Goal: Task Accomplishment & Management: Complete application form

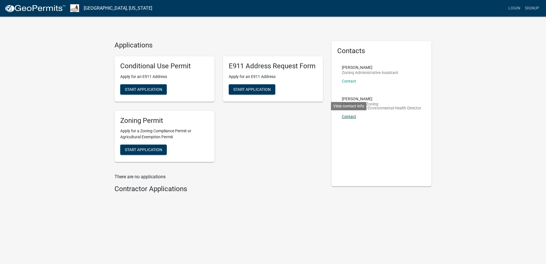
click at [350, 117] on link "Contact" at bounding box center [349, 116] width 14 height 5
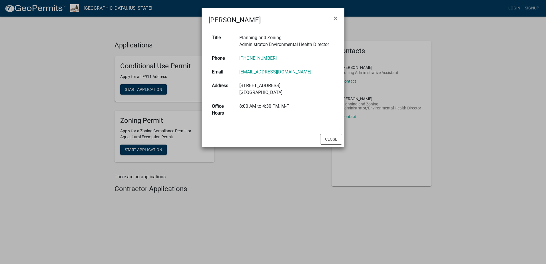
click at [272, 162] on ngb-modal-window "Shane Walter × Title Planning and Zoning Administrator/Environmental Health Dir…" at bounding box center [273, 132] width 546 height 264
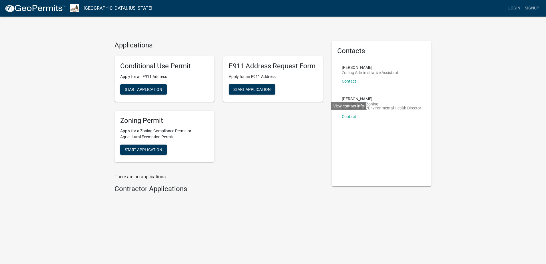
click at [388, 101] on div "Shane Walter Planning and Zoning Administrator/Environmental Health Director Co…" at bounding box center [381, 110] width 79 height 26
click at [149, 150] on span "Start Application" at bounding box center [143, 149] width 37 height 5
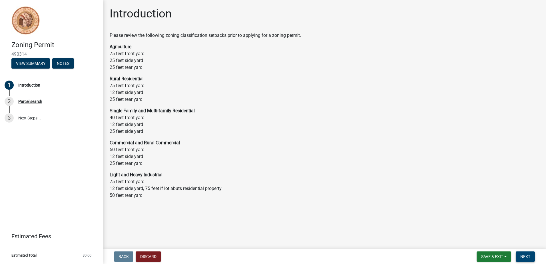
click at [526, 257] on span "Next" at bounding box center [525, 256] width 10 height 5
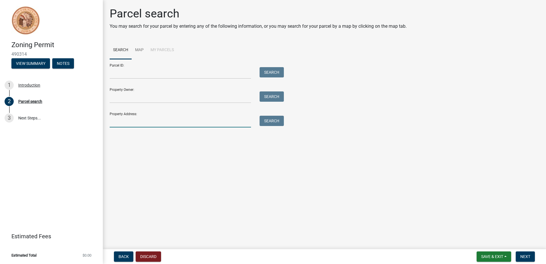
click at [123, 123] on input "Property Address:" at bounding box center [180, 122] width 141 height 12
type input "[STREET_ADDRESS]"
type input "[PERSON_NAME]"
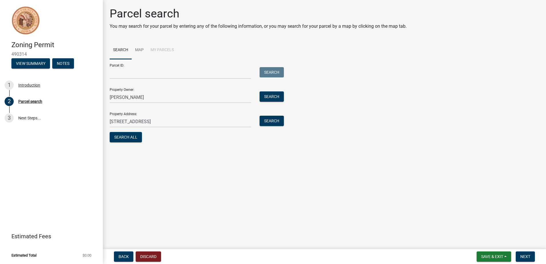
click at [121, 130] on form "Parcel ID: Search Property Owner: [PERSON_NAME] Search Property Address: [STREE…" at bounding box center [195, 101] width 171 height 85
click at [128, 137] on button "Search All" at bounding box center [126, 137] width 32 height 10
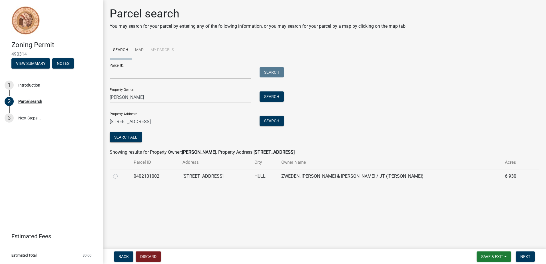
drag, startPoint x: 119, startPoint y: 177, endPoint x: 115, endPoint y: 177, distance: 3.4
click at [117, 177] on div at bounding box center [120, 176] width 14 height 7
click at [120, 173] on label at bounding box center [120, 173] width 0 height 0
click at [120, 176] on input "radio" at bounding box center [122, 175] width 4 height 4
radio input "true"
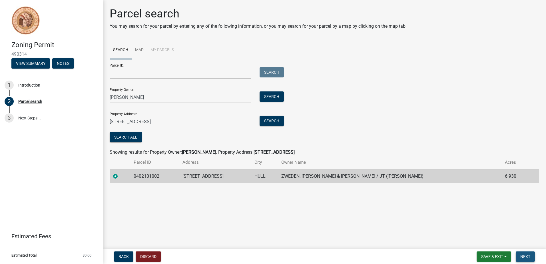
click at [526, 256] on span "Next" at bounding box center [525, 256] width 10 height 5
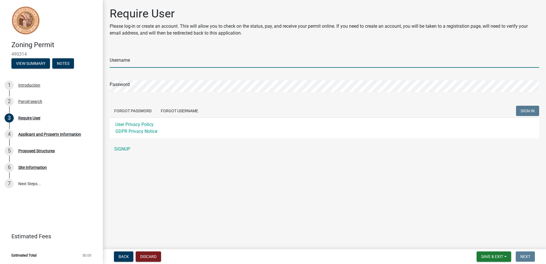
type input "Nathanvanzweden"
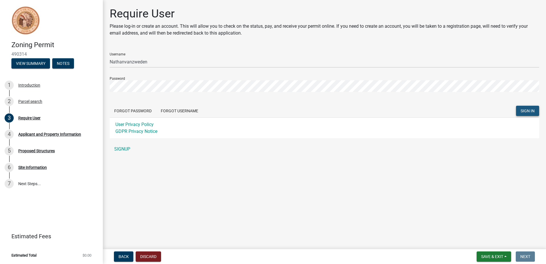
click at [527, 110] on span "SIGN IN" at bounding box center [528, 111] width 14 height 5
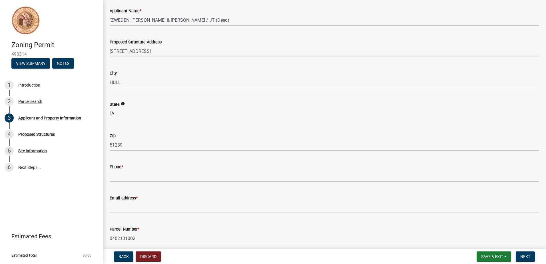
scroll to position [67, 0]
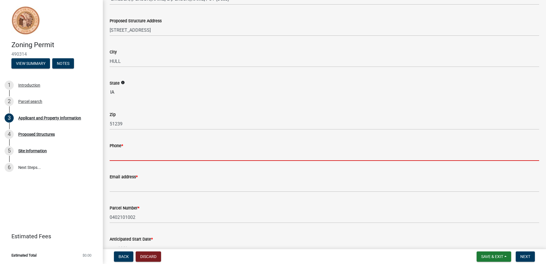
click at [149, 153] on input "Phone *" at bounding box center [325, 155] width 430 height 12
type input "6052147848"
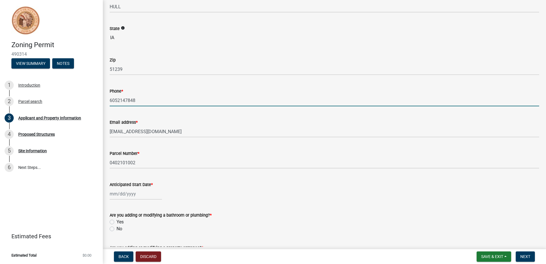
scroll to position [133, 0]
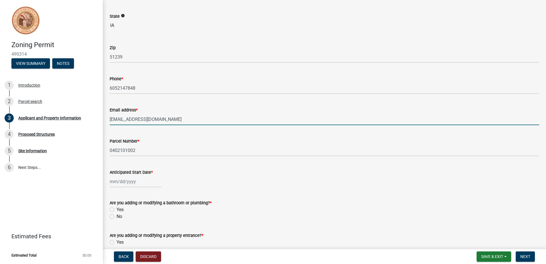
click at [176, 119] on input "[EMAIL_ADDRESS][DOMAIN_NAME]" at bounding box center [325, 119] width 430 height 12
drag, startPoint x: 158, startPoint y: 120, endPoint x: 97, endPoint y: 116, distance: 60.4
click at [97, 116] on div "Zoning Permit 490314 View Summary Notes 1 Introduction 2 Parcel search 3 Applic…" at bounding box center [273, 132] width 546 height 264
type input "[EMAIL_ADDRESS][DOMAIN_NAME]"
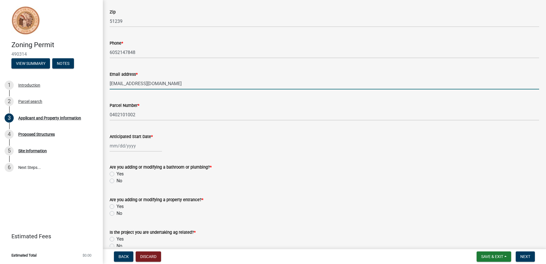
scroll to position [200, 0]
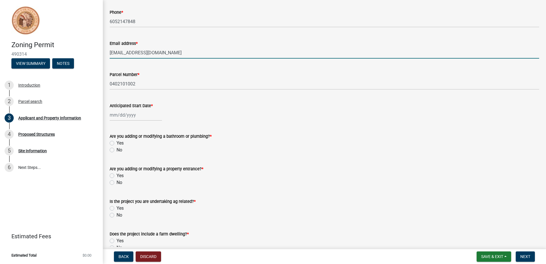
select select "10"
select select "2025"
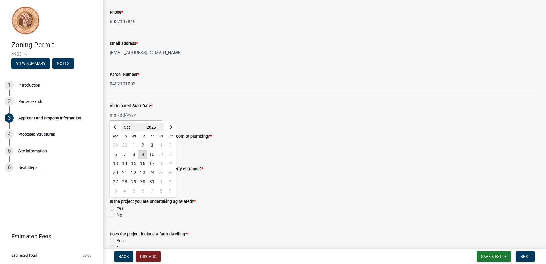
click at [114, 115] on div "[PERSON_NAME] Feb Mar Apr [PERSON_NAME][DATE] Oct Nov [DATE] 1526 1527 1528 152…" at bounding box center [136, 115] width 52 height 12
click at [170, 129] on span "Next month" at bounding box center [170, 127] width 4 height 4
select select "11"
click at [124, 154] on div "4" at bounding box center [124, 154] width 9 height 9
type input "[DATE]"
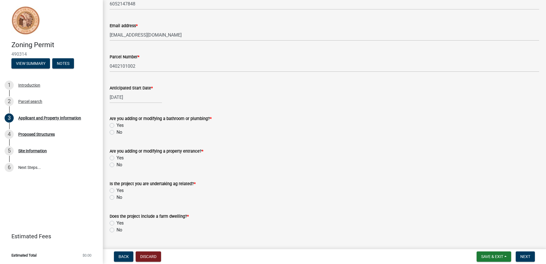
scroll to position [232, 0]
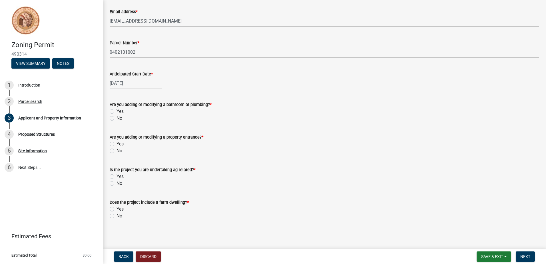
click at [117, 119] on label "No" at bounding box center [120, 118] width 6 height 7
click at [117, 119] on input "No" at bounding box center [119, 117] width 4 height 4
radio input "true"
click at [117, 151] on label "No" at bounding box center [120, 150] width 6 height 7
click at [117, 151] on input "No" at bounding box center [119, 149] width 4 height 4
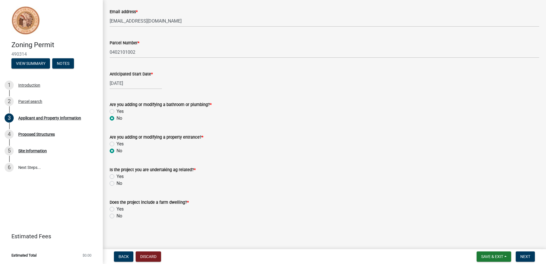
radio input "true"
click at [117, 176] on label "Yes" at bounding box center [120, 176] width 7 height 7
click at [117, 176] on input "Yes" at bounding box center [119, 175] width 4 height 4
radio input "true"
click at [117, 215] on label "No" at bounding box center [120, 215] width 6 height 7
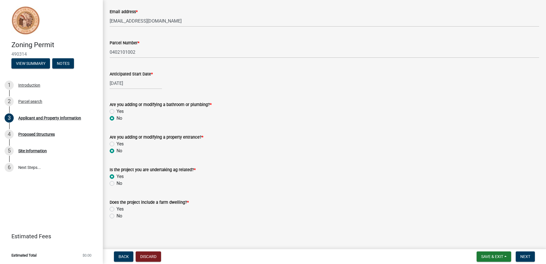
click at [117, 215] on input "No" at bounding box center [119, 214] width 4 height 4
radio input "true"
drag, startPoint x: 526, startPoint y: 256, endPoint x: 523, endPoint y: 218, distance: 37.8
click at [523, 218] on wm-app "Zoning Permit 490314 View Summary Notes 1 Introduction 2 Parcel search 3 Applic…" at bounding box center [273, 132] width 546 height 264
click at [527, 257] on span "Next" at bounding box center [525, 256] width 10 height 5
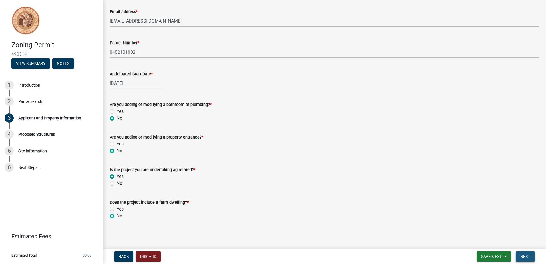
scroll to position [0, 0]
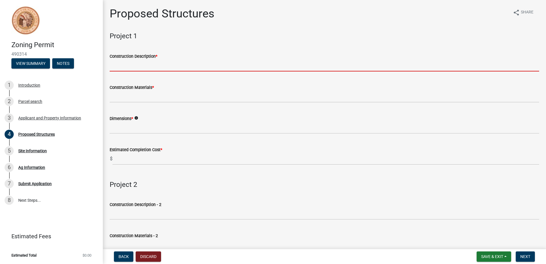
click at [125, 65] on input "Construction Description *" at bounding box center [325, 66] width 430 height 12
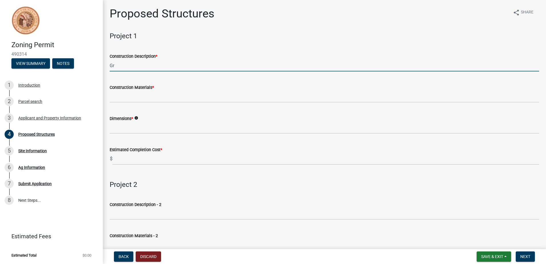
type input "G"
type input "Greenhouse"
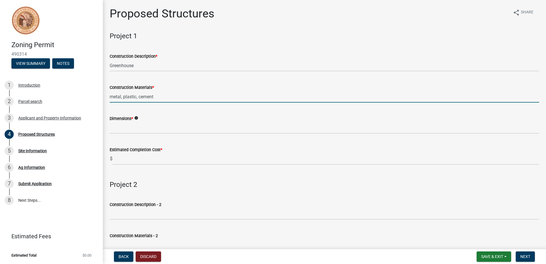
type input "metal, plastic, cement"
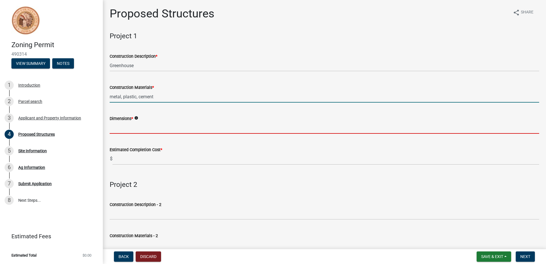
click at [124, 128] on input "Dimensions *" at bounding box center [325, 128] width 430 height 12
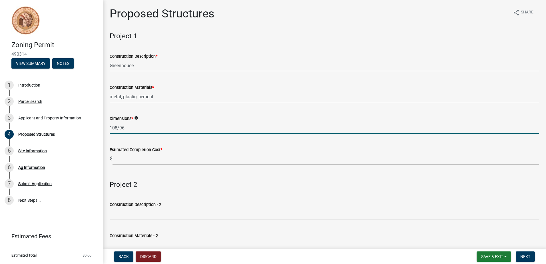
click at [117, 128] on input "108/96" at bounding box center [325, 128] width 430 height 12
type input "108ft x 96ft"
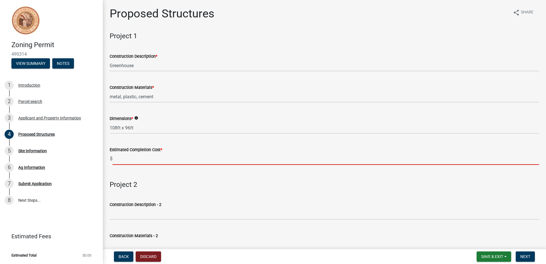
click at [128, 160] on input "text" at bounding box center [326, 159] width 427 height 12
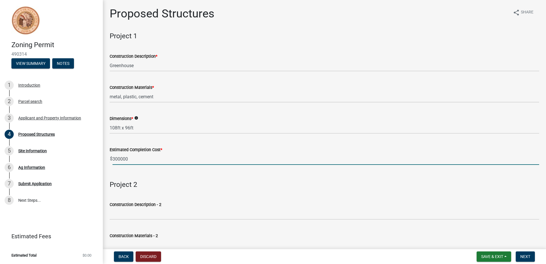
click at [120, 162] on input "300000" at bounding box center [326, 159] width 427 height 12
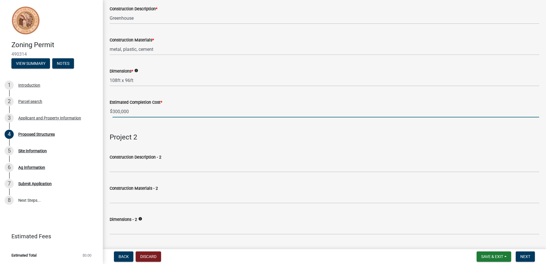
scroll to position [67, 0]
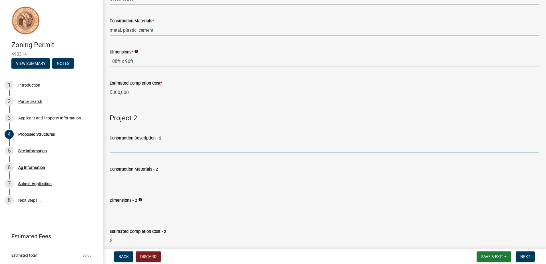
type input "300000"
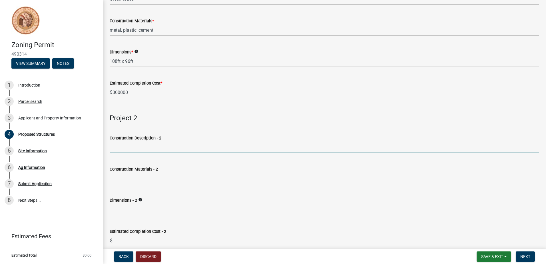
click at [120, 148] on input "Construction Description - 2" at bounding box center [325, 147] width 430 height 12
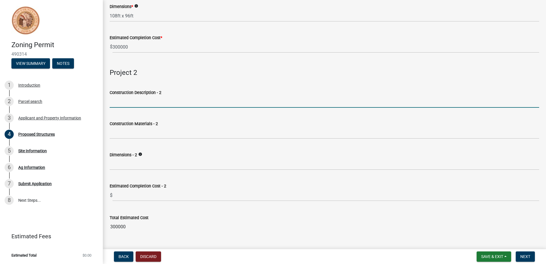
scroll to position [125, 0]
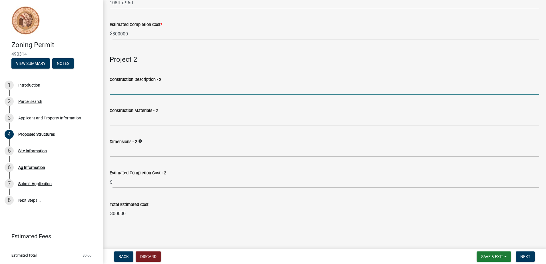
click at [240, 207] on div "Total Estimated Cost" at bounding box center [325, 204] width 430 height 7
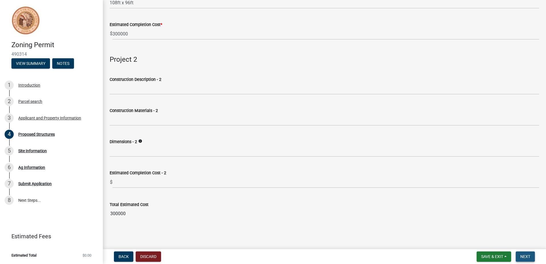
click at [526, 256] on span "Next" at bounding box center [525, 256] width 10 height 5
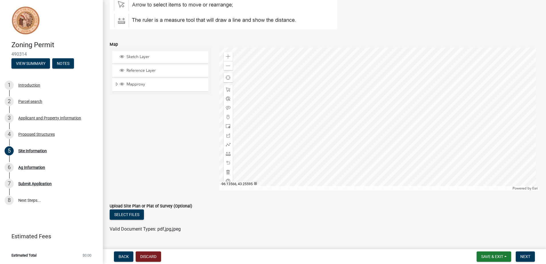
scroll to position [105, 0]
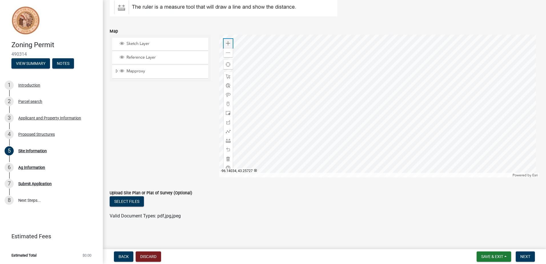
click at [226, 44] on span at bounding box center [228, 43] width 5 height 5
click at [226, 113] on span at bounding box center [228, 113] width 5 height 5
click at [228, 53] on span at bounding box center [228, 53] width 5 height 5
click at [420, 125] on div at bounding box center [379, 106] width 320 height 143
click at [406, 140] on div at bounding box center [379, 106] width 320 height 143
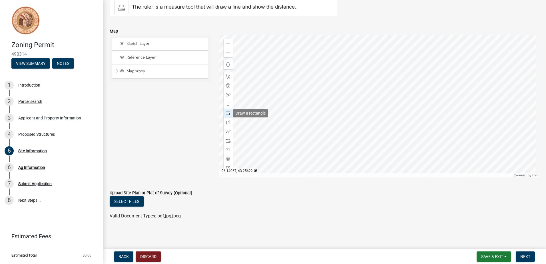
click at [228, 114] on span at bounding box center [228, 113] width 5 height 5
click at [227, 73] on div at bounding box center [228, 76] width 9 height 9
click at [403, 129] on div at bounding box center [379, 106] width 320 height 143
click at [229, 111] on div at bounding box center [228, 113] width 9 height 9
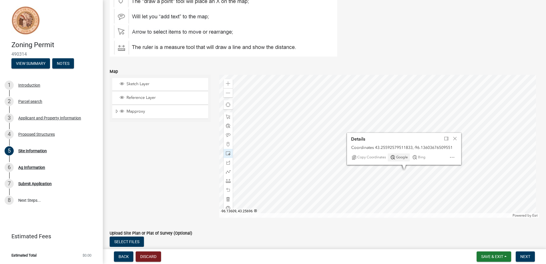
scroll to position [67, 0]
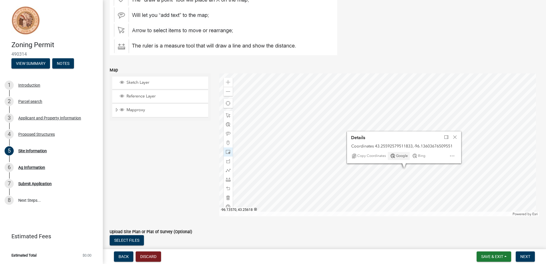
click at [420, 165] on div at bounding box center [379, 144] width 320 height 143
click at [454, 137] on span "Close" at bounding box center [455, 137] width 5 height 5
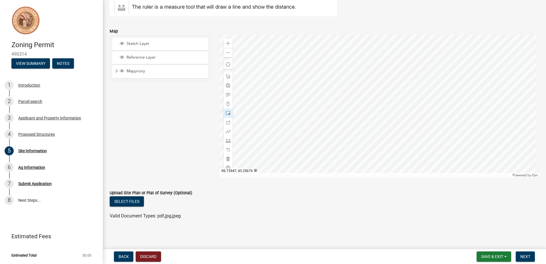
click at [264, 82] on div at bounding box center [379, 106] width 320 height 143
click at [227, 76] on span at bounding box center [228, 76] width 5 height 5
click at [418, 127] on div at bounding box center [379, 106] width 320 height 143
click at [471, 96] on span "Close" at bounding box center [470, 96] width 5 height 5
click at [422, 125] on div at bounding box center [379, 106] width 320 height 143
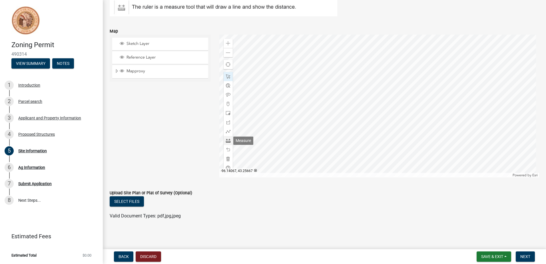
click at [226, 137] on div at bounding box center [228, 140] width 9 height 9
click at [406, 125] on div at bounding box center [379, 106] width 320 height 143
click at [422, 125] on div at bounding box center [379, 106] width 320 height 143
click at [421, 140] on div at bounding box center [379, 106] width 320 height 143
click at [226, 94] on span at bounding box center [228, 95] width 5 height 5
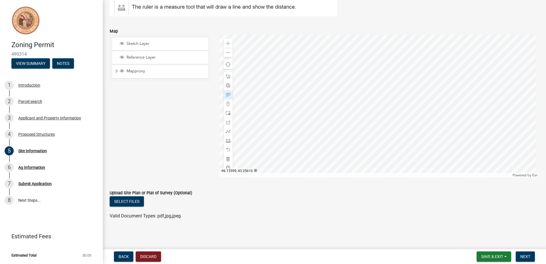
click at [408, 131] on div at bounding box center [379, 106] width 320 height 143
click at [227, 113] on span at bounding box center [228, 113] width 5 height 5
click at [364, 74] on div at bounding box center [379, 106] width 320 height 143
drag, startPoint x: 227, startPoint y: 75, endPoint x: 231, endPoint y: 76, distance: 3.7
click at [227, 76] on span at bounding box center [228, 76] width 5 height 5
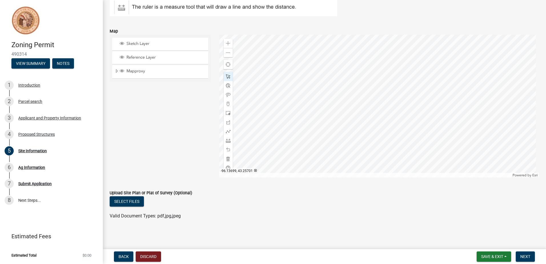
click at [369, 81] on div at bounding box center [379, 106] width 320 height 143
click at [355, 87] on div at bounding box center [379, 106] width 320 height 143
click at [420, 106] on span "Close" at bounding box center [421, 106] width 5 height 5
click at [368, 89] on div at bounding box center [379, 106] width 320 height 143
click at [356, 82] on div at bounding box center [379, 106] width 320 height 143
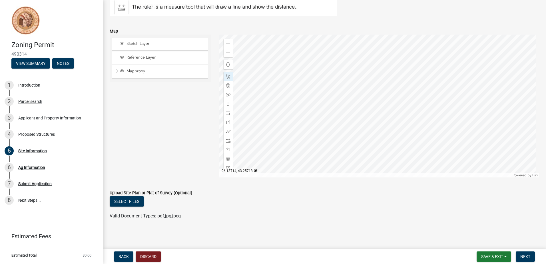
click at [362, 74] on div at bounding box center [379, 106] width 320 height 143
click at [227, 140] on span at bounding box center [228, 140] width 5 height 5
click at [369, 73] on div at bounding box center [379, 106] width 320 height 143
click at [369, 91] on div at bounding box center [379, 106] width 320 height 143
click at [224, 75] on div at bounding box center [228, 76] width 9 height 9
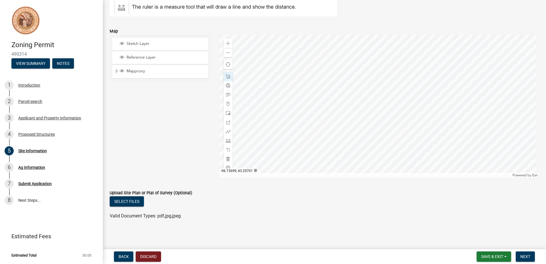
click at [350, 80] on div at bounding box center [379, 106] width 320 height 143
click at [363, 83] on div at bounding box center [379, 106] width 320 height 143
click at [362, 75] on div at bounding box center [379, 106] width 320 height 143
click at [416, 109] on div "Close" at bounding box center [414, 108] width 9 height 8
click at [226, 142] on span at bounding box center [228, 140] width 5 height 5
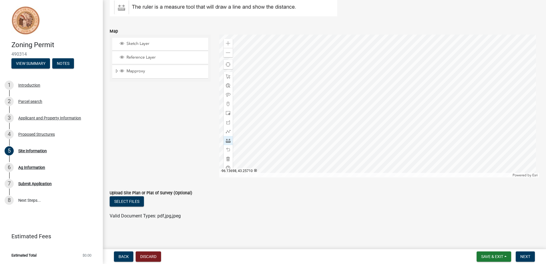
click at [369, 75] on div at bounding box center [379, 106] width 320 height 143
click at [368, 90] on div at bounding box center [379, 106] width 320 height 143
click at [226, 95] on span at bounding box center [228, 95] width 5 height 5
click at [317, 77] on div at bounding box center [379, 106] width 320 height 143
click at [226, 75] on span at bounding box center [228, 76] width 5 height 5
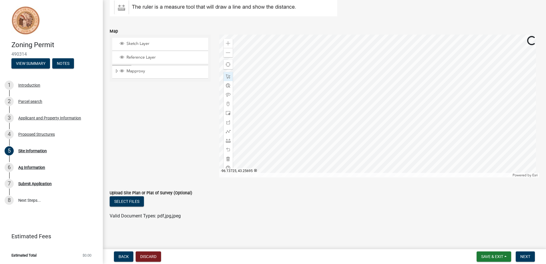
click at [315, 79] on div at bounding box center [379, 106] width 320 height 143
click at [308, 81] on div at bounding box center [379, 106] width 320 height 143
click at [304, 81] on div at bounding box center [379, 106] width 320 height 143
click at [304, 80] on div at bounding box center [379, 106] width 320 height 143
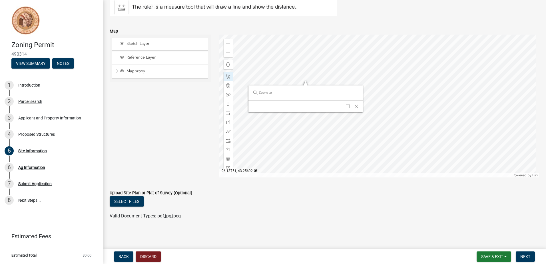
click at [304, 80] on div at bounding box center [379, 106] width 320 height 143
click at [325, 72] on div at bounding box center [379, 106] width 320 height 143
click at [377, 97] on span "Close" at bounding box center [377, 97] width 5 height 5
click at [354, 78] on div at bounding box center [379, 106] width 320 height 143
click at [406, 102] on span "Close" at bounding box center [406, 103] width 5 height 5
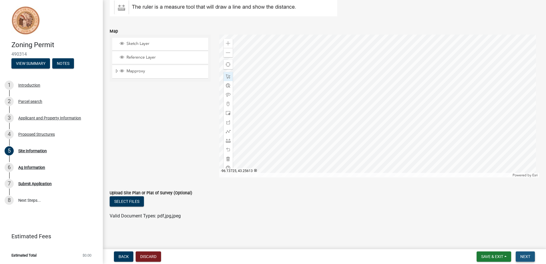
click at [530, 257] on span "Next" at bounding box center [525, 256] width 10 height 5
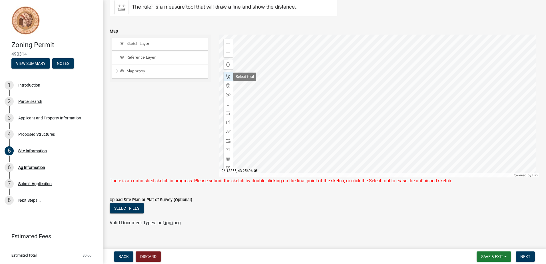
click at [227, 77] on span at bounding box center [228, 76] width 5 height 5
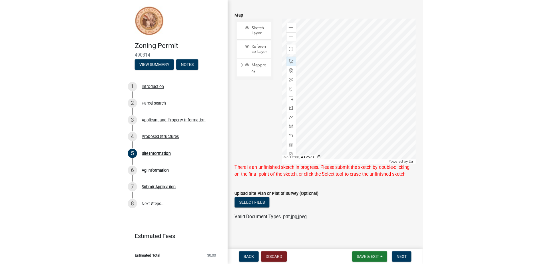
scroll to position [112, 0]
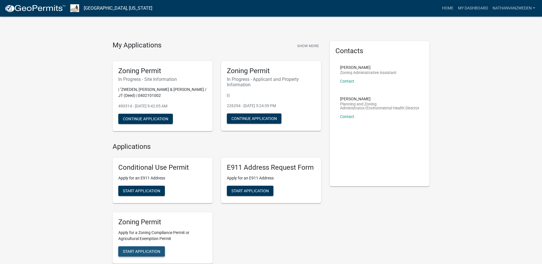
click at [155, 248] on button "Start Application" at bounding box center [141, 251] width 47 height 10
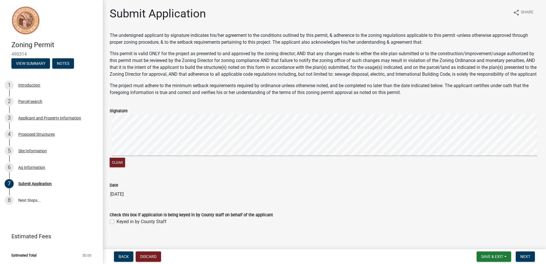
click at [104, 169] on div "Submit Application share Share The undersigned applicant by signature indicates…" at bounding box center [324, 121] width 443 height 228
click at [257, 111] on form "Signature Clear" at bounding box center [325, 135] width 430 height 68
click at [220, 193] on wm-data-entity-input-list "The undersigned applicant by signature indicates his/her agreement to the condi…" at bounding box center [325, 131] width 430 height 198
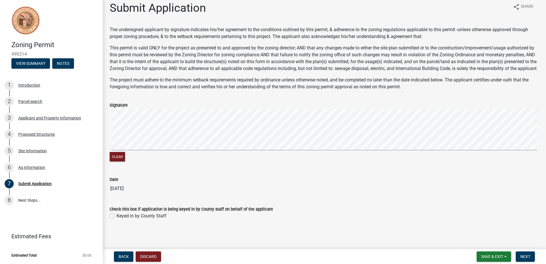
scroll to position [13, 0]
click at [482, 256] on span "Save & Exit" at bounding box center [492, 256] width 22 height 5
drag, startPoint x: 483, startPoint y: 242, endPoint x: 470, endPoint y: 222, distance: 23.6
click at [470, 222] on div "Save Save & Exit" at bounding box center [489, 235] width 46 height 32
drag, startPoint x: 497, startPoint y: 257, endPoint x: 491, endPoint y: 251, distance: 8.1
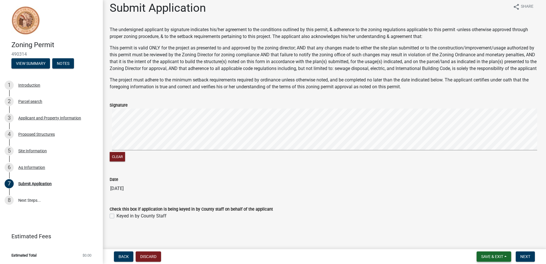
click at [497, 257] on span "Save & Exit" at bounding box center [492, 256] width 22 height 5
click at [472, 224] on button "Save" at bounding box center [489, 228] width 46 height 14
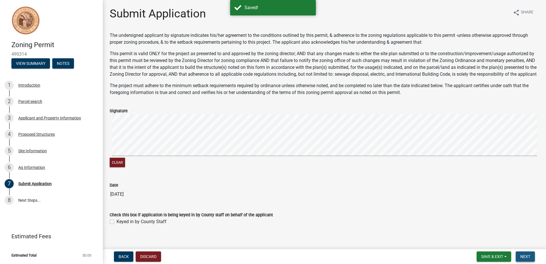
click at [525, 257] on span "Next" at bounding box center [525, 256] width 10 height 5
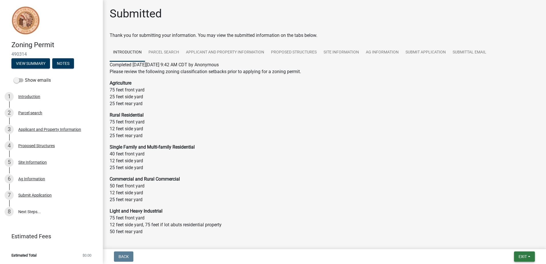
click at [517, 254] on button "Exit" at bounding box center [524, 256] width 21 height 10
click at [511, 244] on button "Save & Exit" at bounding box center [512, 242] width 46 height 14
